Goal: Browse casually: Explore the website without a specific task or goal

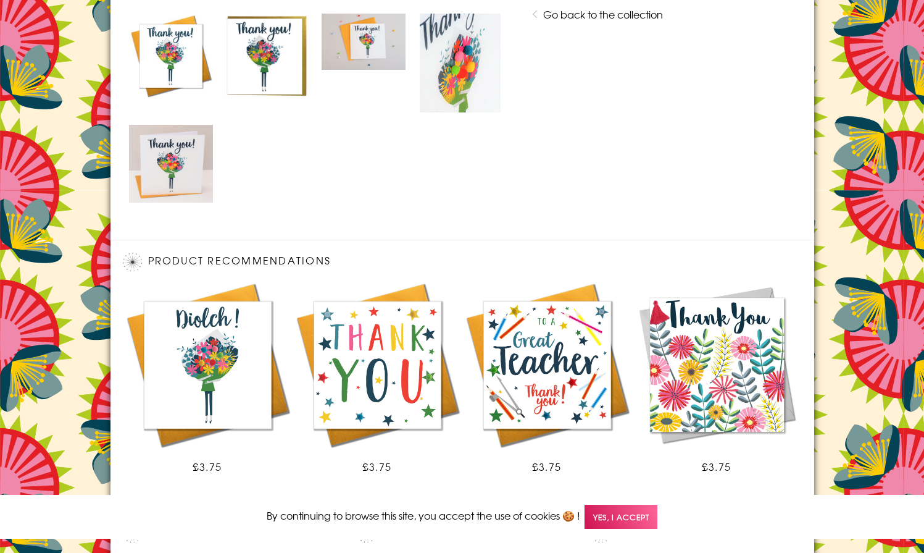
scroll to position [826, 0]
